Goal: Task Accomplishment & Management: Manage account settings

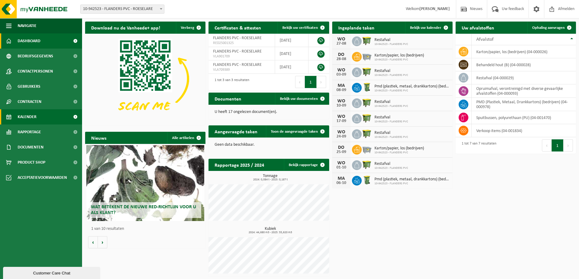
click at [33, 116] on span "Kalender" at bounding box center [27, 116] width 19 height 15
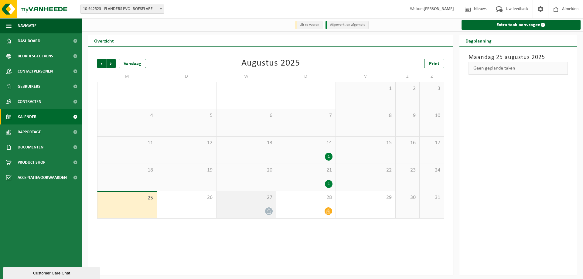
click at [255, 212] on div at bounding box center [246, 211] width 53 height 8
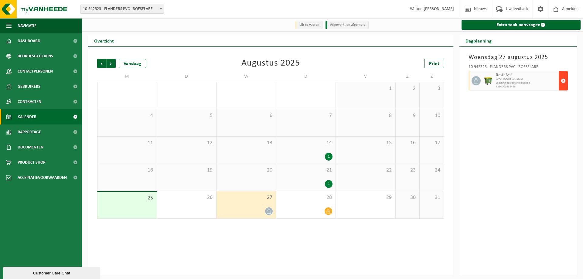
click at [563, 81] on span "button" at bounding box center [563, 81] width 5 height 12
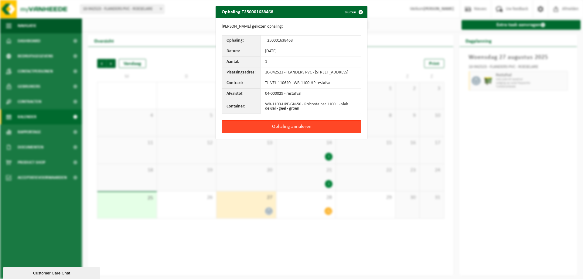
click at [287, 130] on button "Ophaling annuleren" at bounding box center [292, 126] width 140 height 13
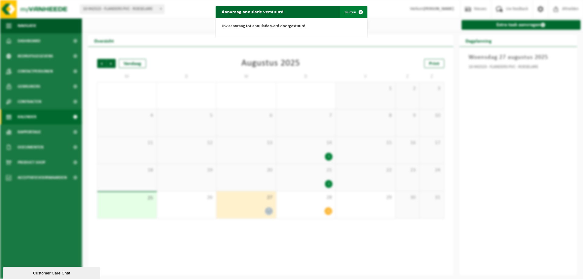
click at [360, 12] on span "button" at bounding box center [361, 12] width 12 height 12
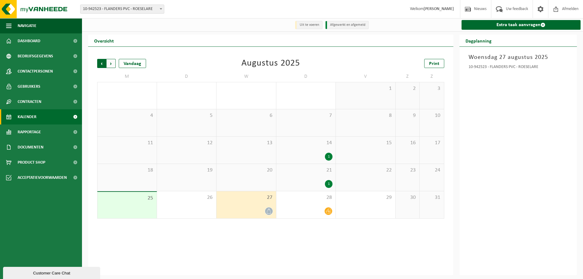
click at [112, 63] on span "Volgende" at bounding box center [111, 63] width 9 height 9
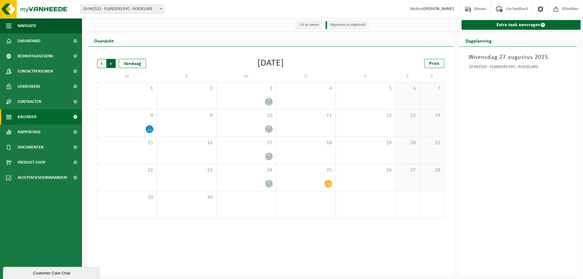
click at [103, 64] on span "Vorige" at bounding box center [101, 63] width 9 height 9
